Goal: Browse casually

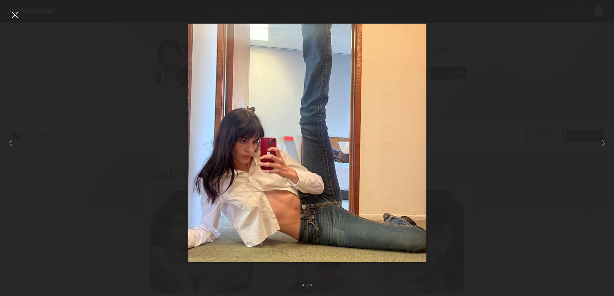
scroll to position [1074, 0]
click at [603, 142] on common-icon at bounding box center [604, 143] width 10 height 10
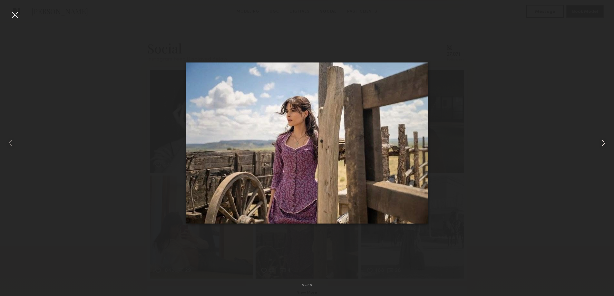
click at [603, 142] on common-icon at bounding box center [604, 143] width 10 height 10
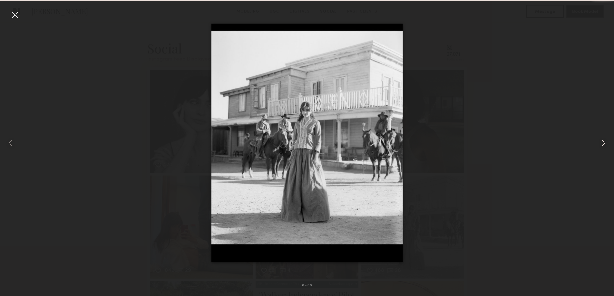
click at [603, 142] on common-icon at bounding box center [604, 143] width 10 height 10
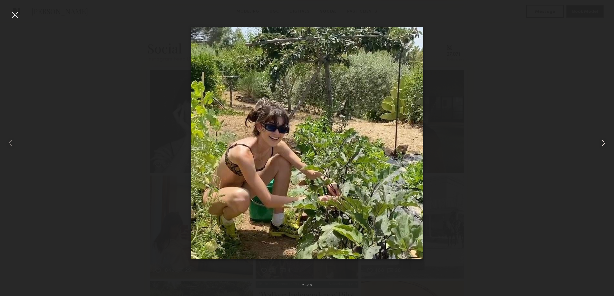
click at [603, 142] on common-icon at bounding box center [604, 143] width 10 height 10
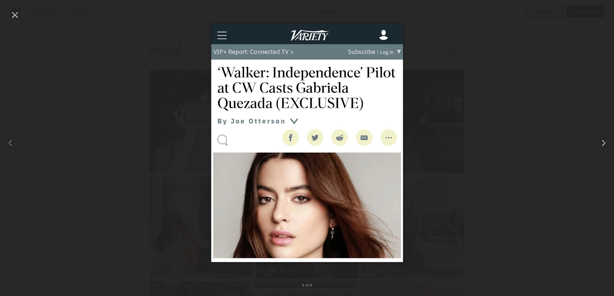
click at [603, 142] on common-icon at bounding box center [604, 143] width 10 height 10
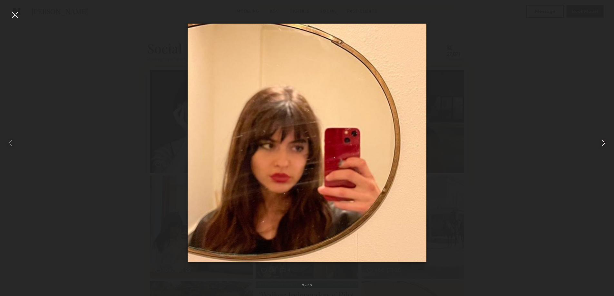
click at [603, 142] on common-icon at bounding box center [604, 143] width 10 height 10
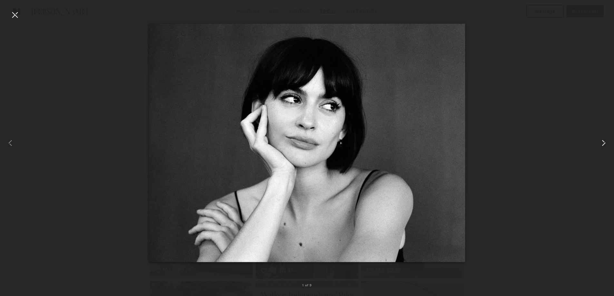
click at [603, 142] on common-icon at bounding box center [604, 143] width 10 height 10
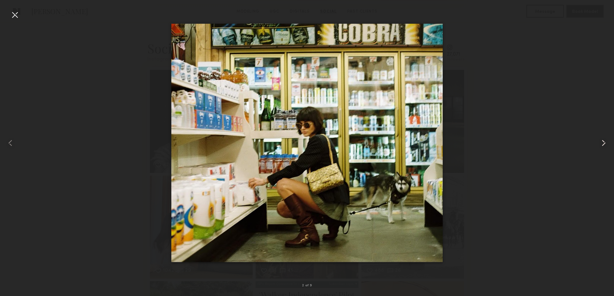
click at [603, 142] on common-icon at bounding box center [604, 143] width 10 height 10
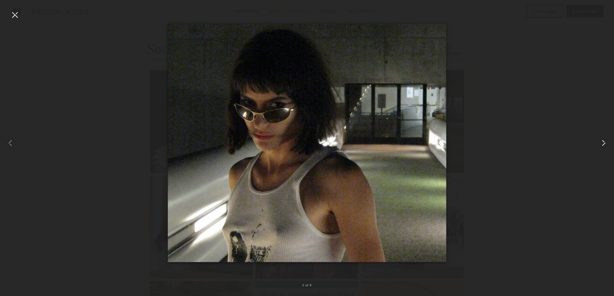
click at [603, 142] on common-icon at bounding box center [604, 143] width 10 height 10
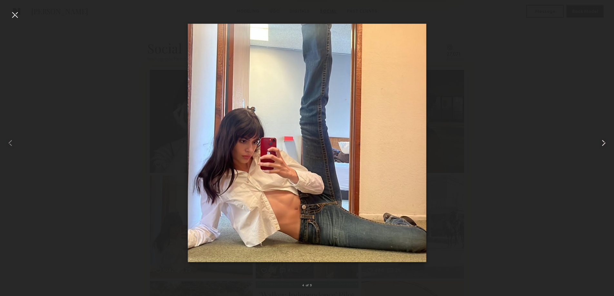
click at [603, 142] on common-icon at bounding box center [604, 143] width 10 height 10
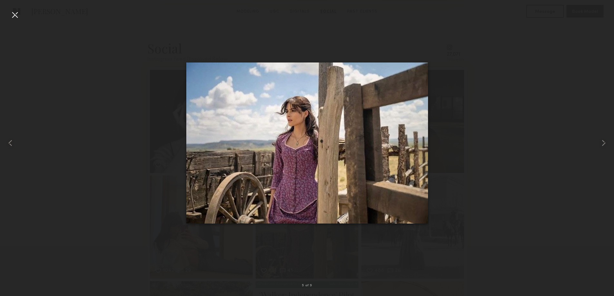
click at [13, 15] on div at bounding box center [15, 15] width 10 height 10
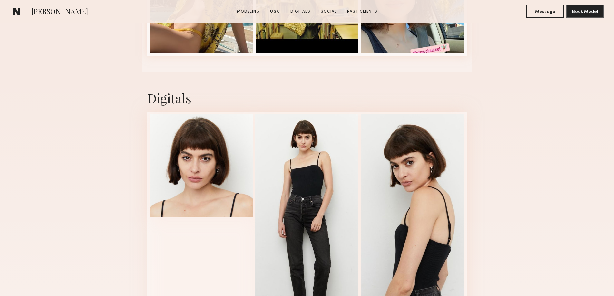
scroll to position [537, 0]
